Goal: Information Seeking & Learning: Compare options

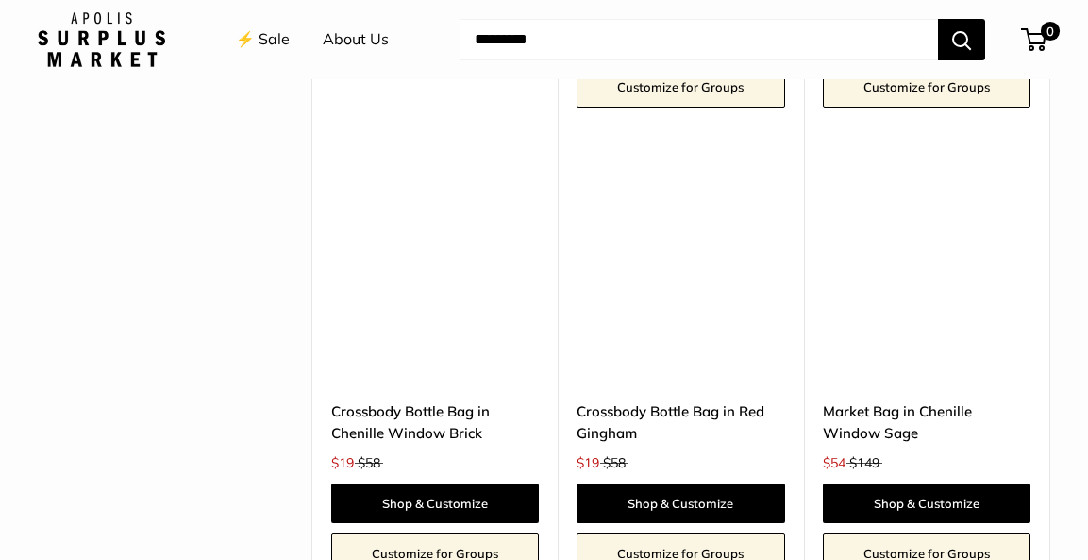
scroll to position [4300, 0]
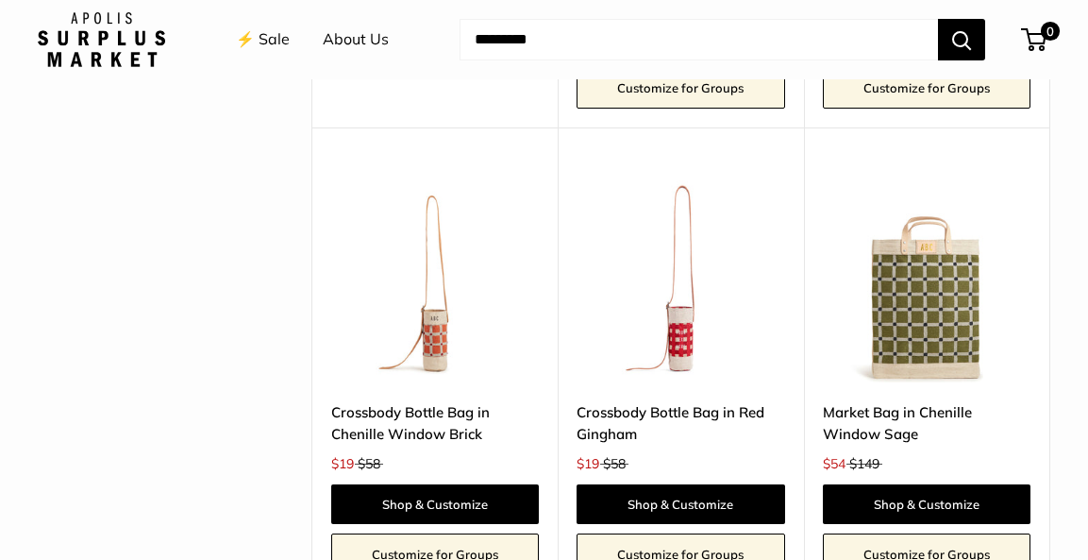
click at [428, 401] on link "Crossbody Bottle Bag in Chenille Window Brick" at bounding box center [435, 423] width 208 height 44
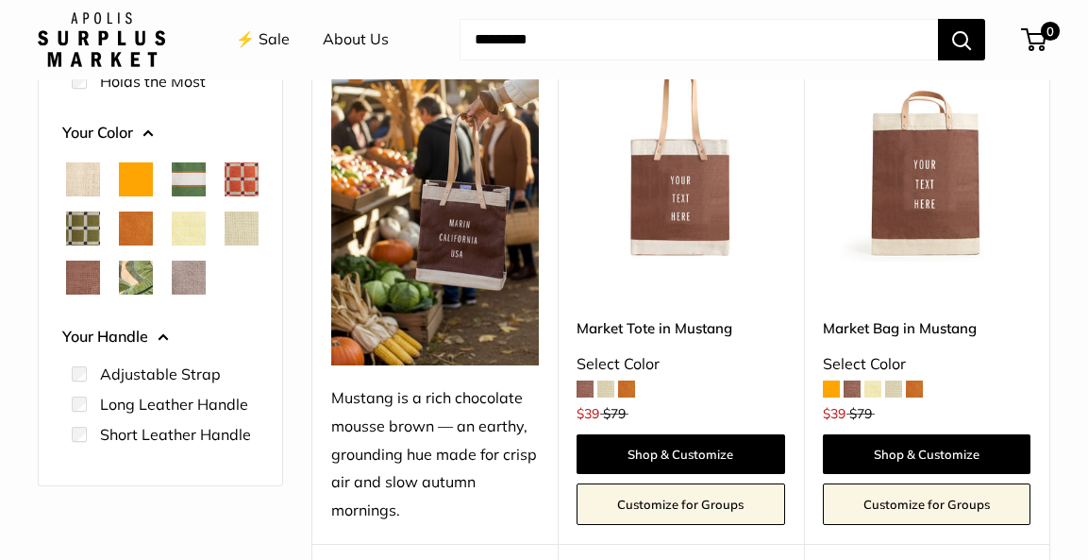
scroll to position [363, 0]
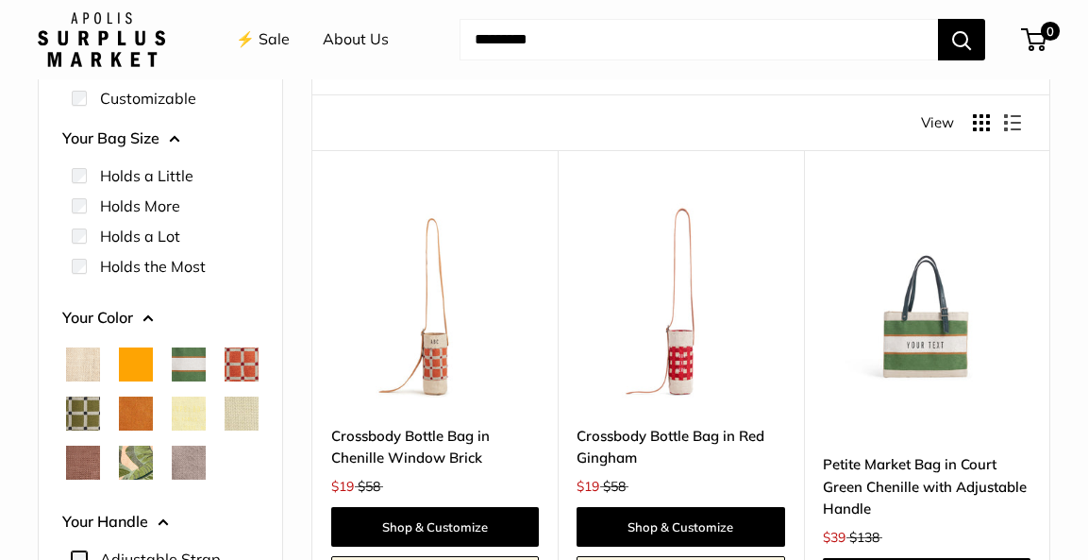
scroll to position [214, 0]
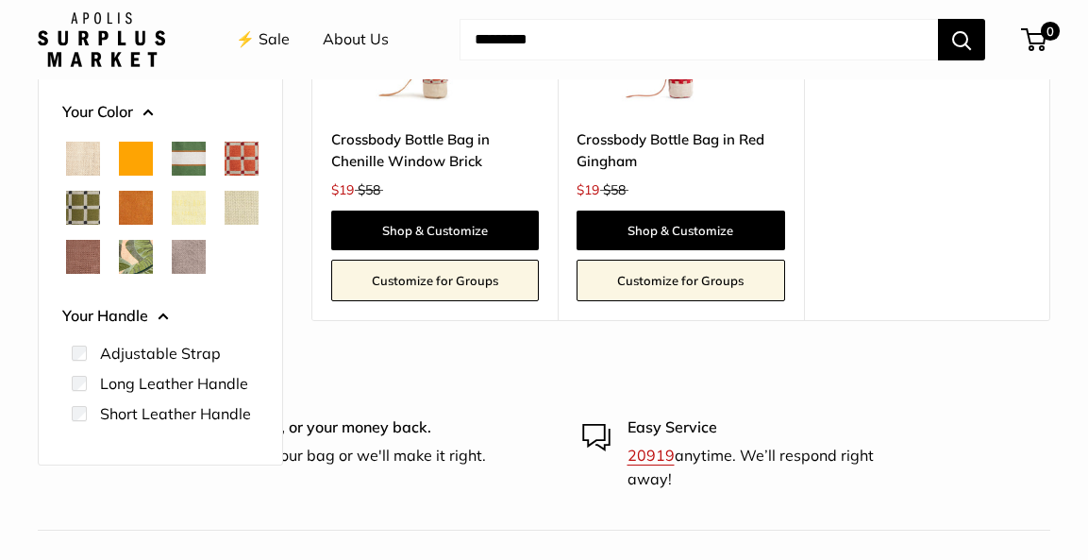
scroll to position [516, 0]
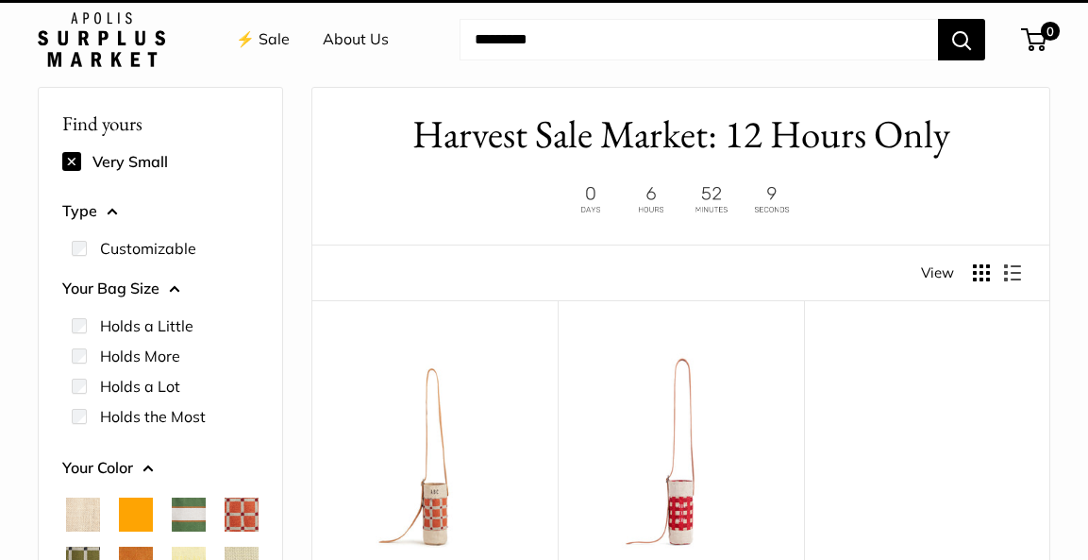
scroll to position [50, 0]
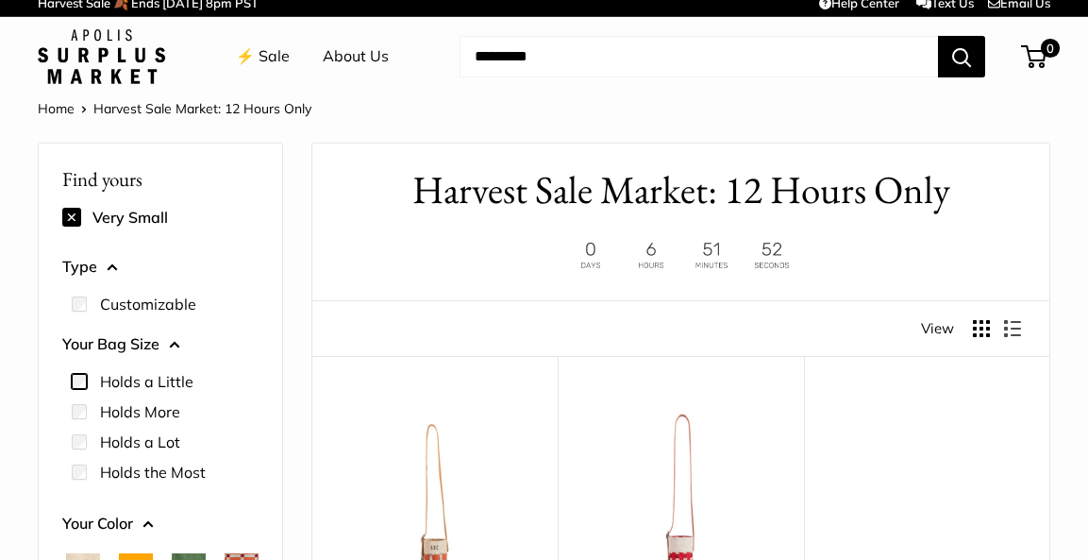
scroll to position [8, 0]
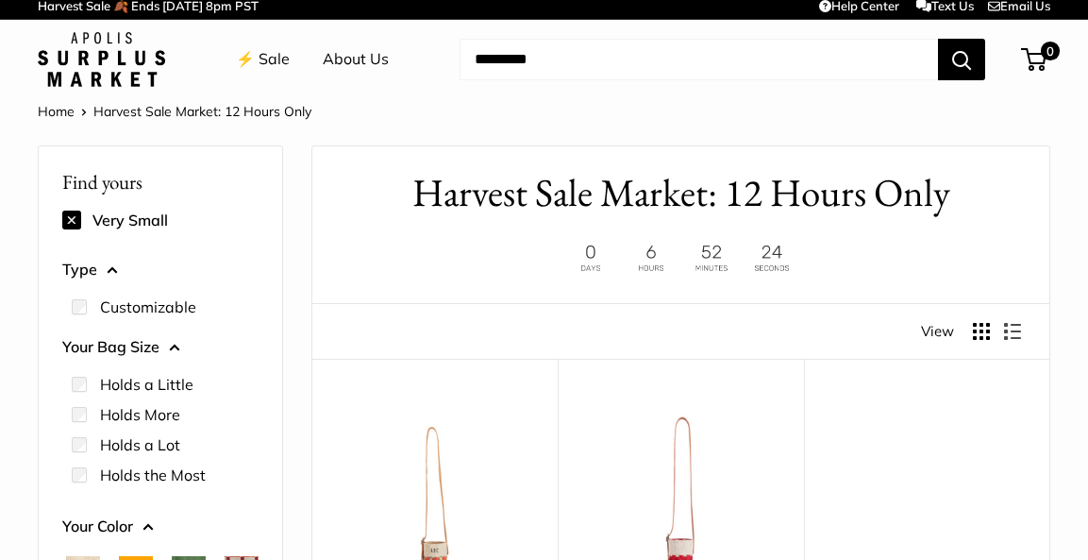
click at [72, 217] on button at bounding box center [71, 219] width 19 height 19
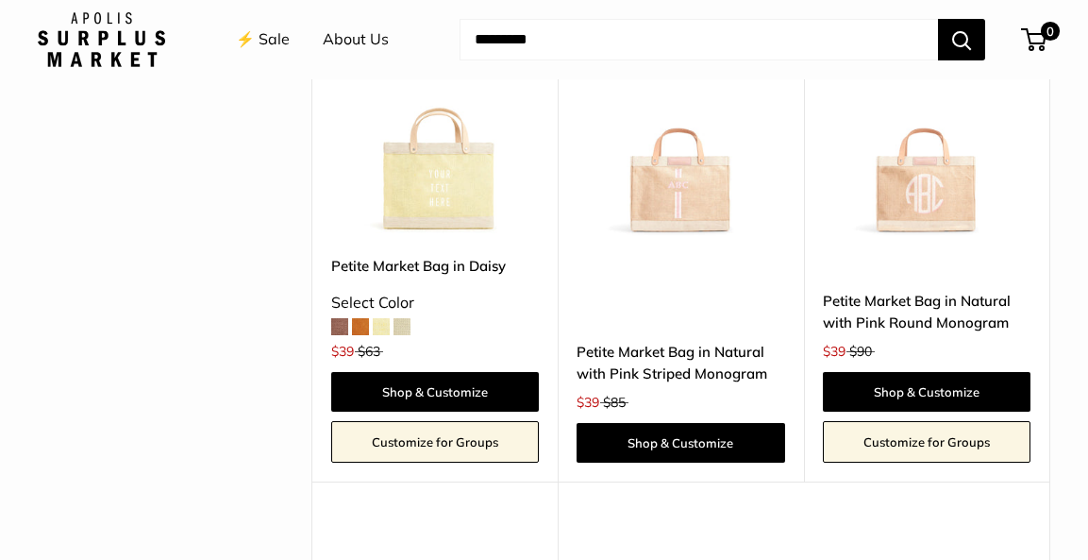
scroll to position [910, 0]
